Goal: Navigation & Orientation: Go to known website

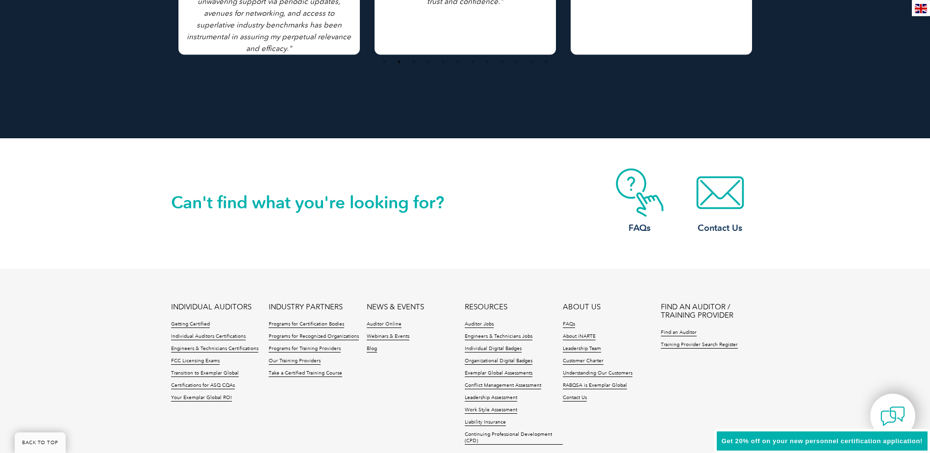
scroll to position [2236, 0]
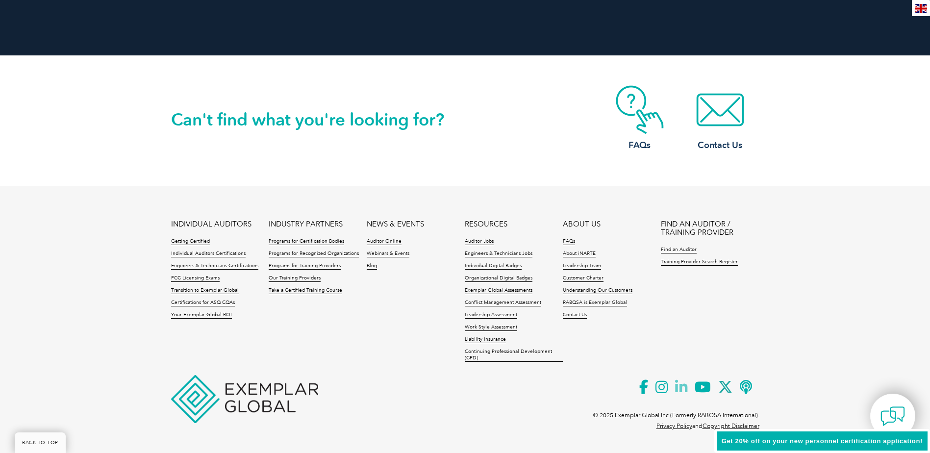
click at [679, 385] on icon at bounding box center [685, 387] width 20 height 24
click at [746, 386] on icon at bounding box center [749, 387] width 20 height 24
click at [894, 411] on img at bounding box center [892, 415] width 29 height 29
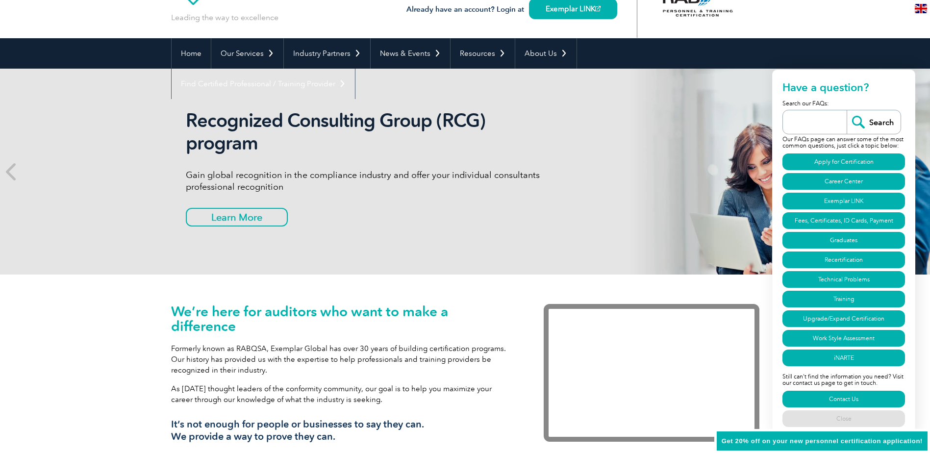
scroll to position [0, 0]
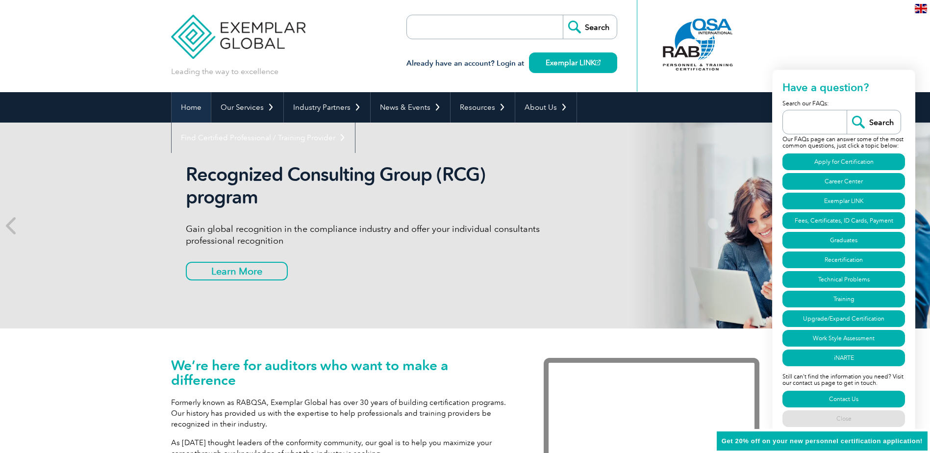
click at [190, 105] on link "Home" at bounding box center [191, 107] width 39 height 30
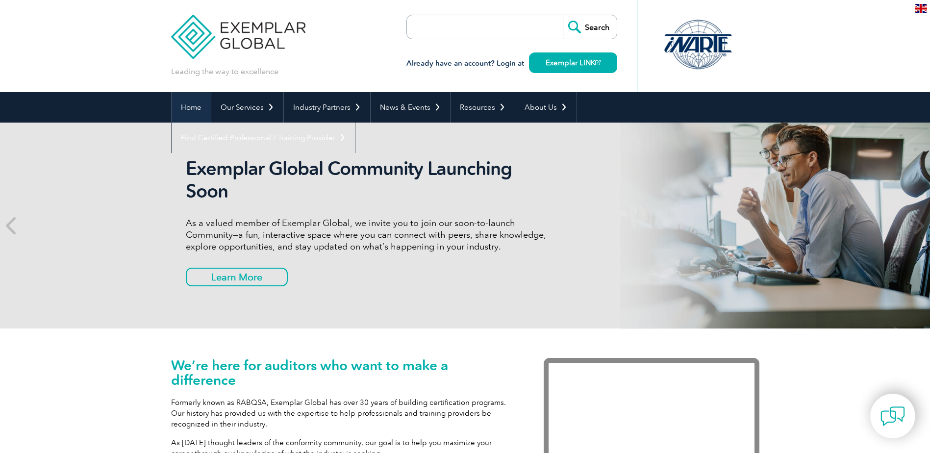
click at [196, 104] on link "Home" at bounding box center [191, 107] width 39 height 30
